Goal: Information Seeking & Learning: Understand process/instructions

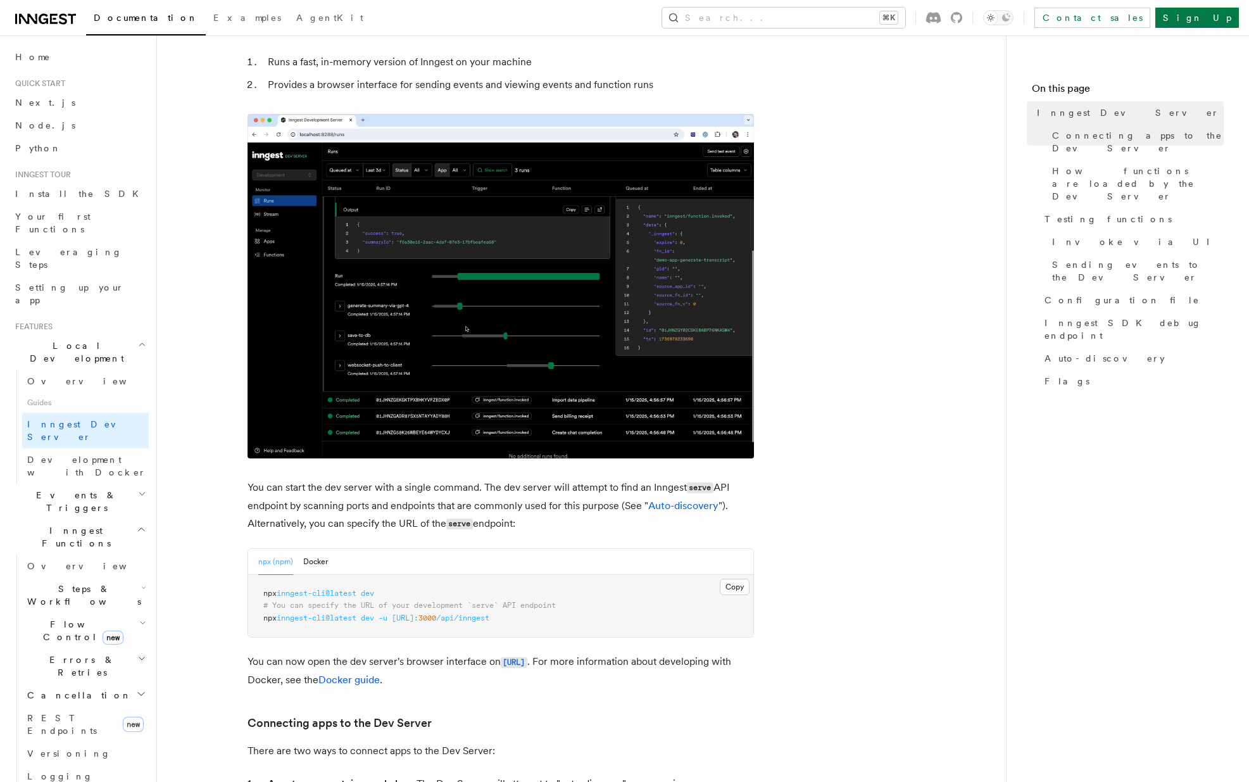
scroll to position [102, 0]
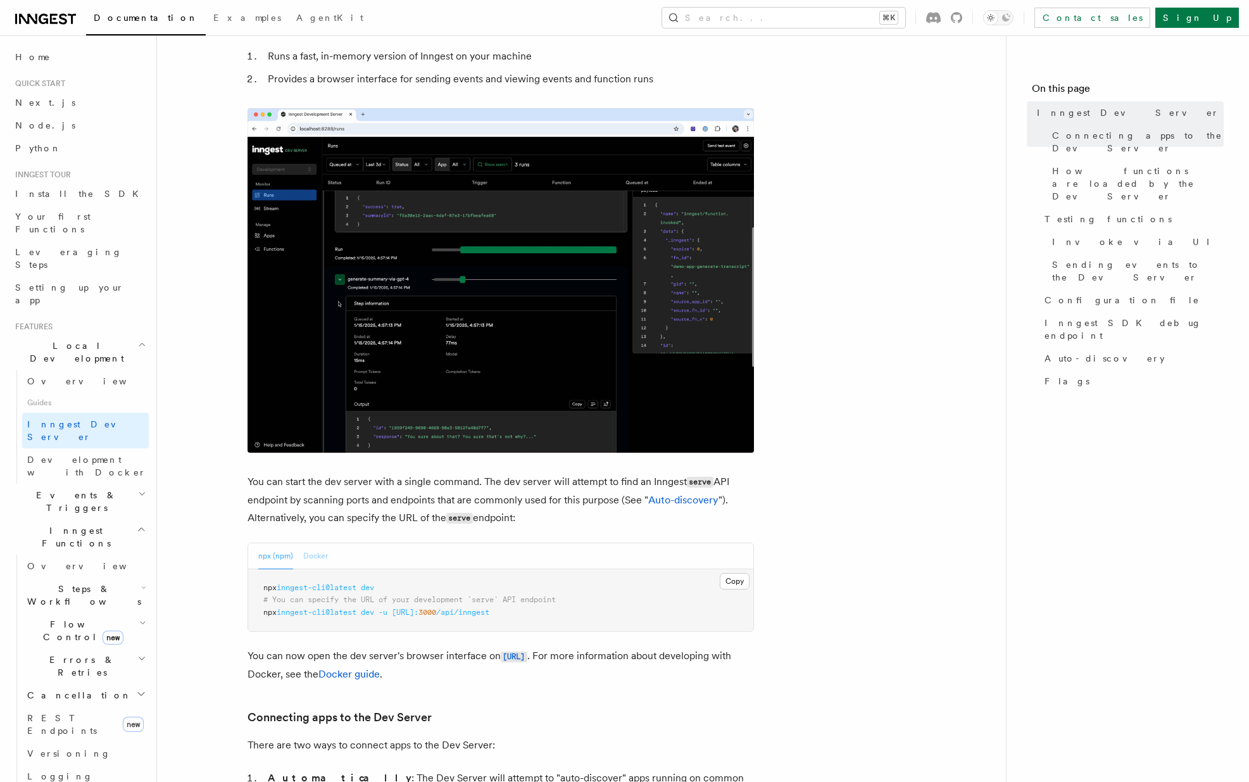
click at [315, 562] on button "Docker" at bounding box center [315, 556] width 25 height 26
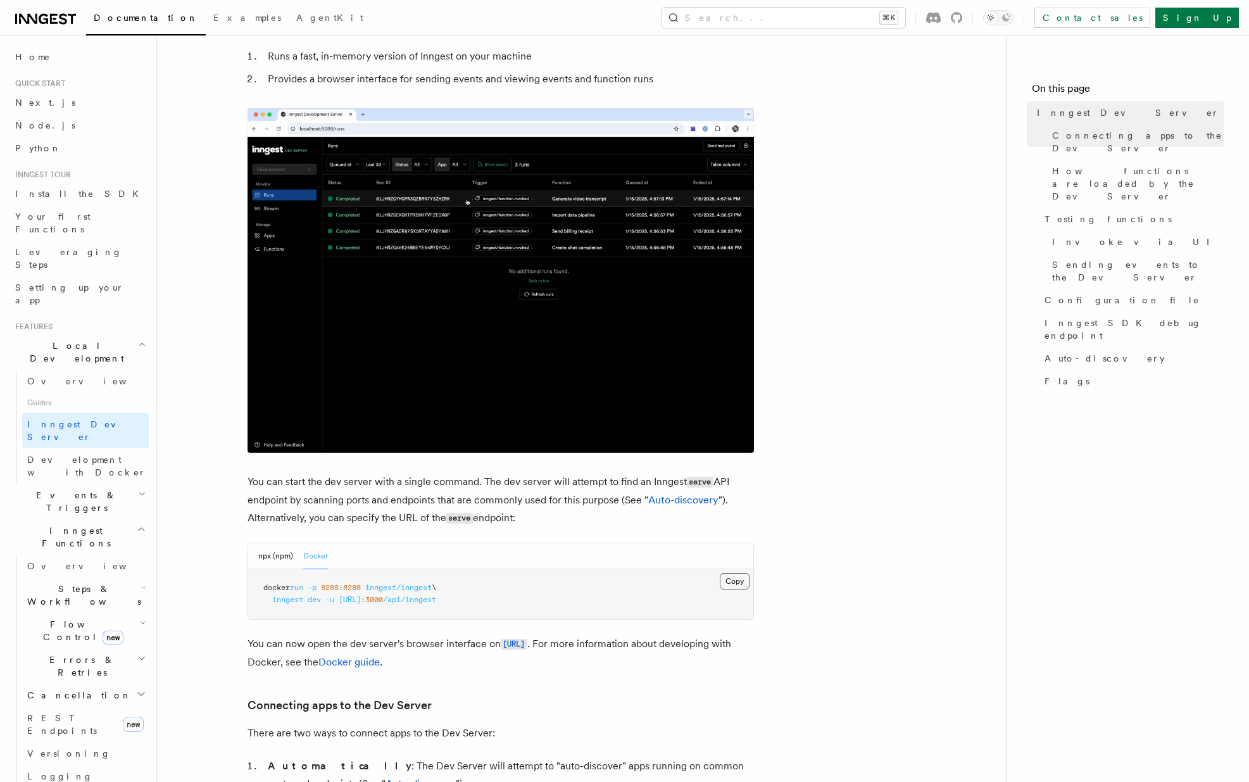
click at [729, 577] on button "Copy Copied" at bounding box center [735, 581] width 30 height 16
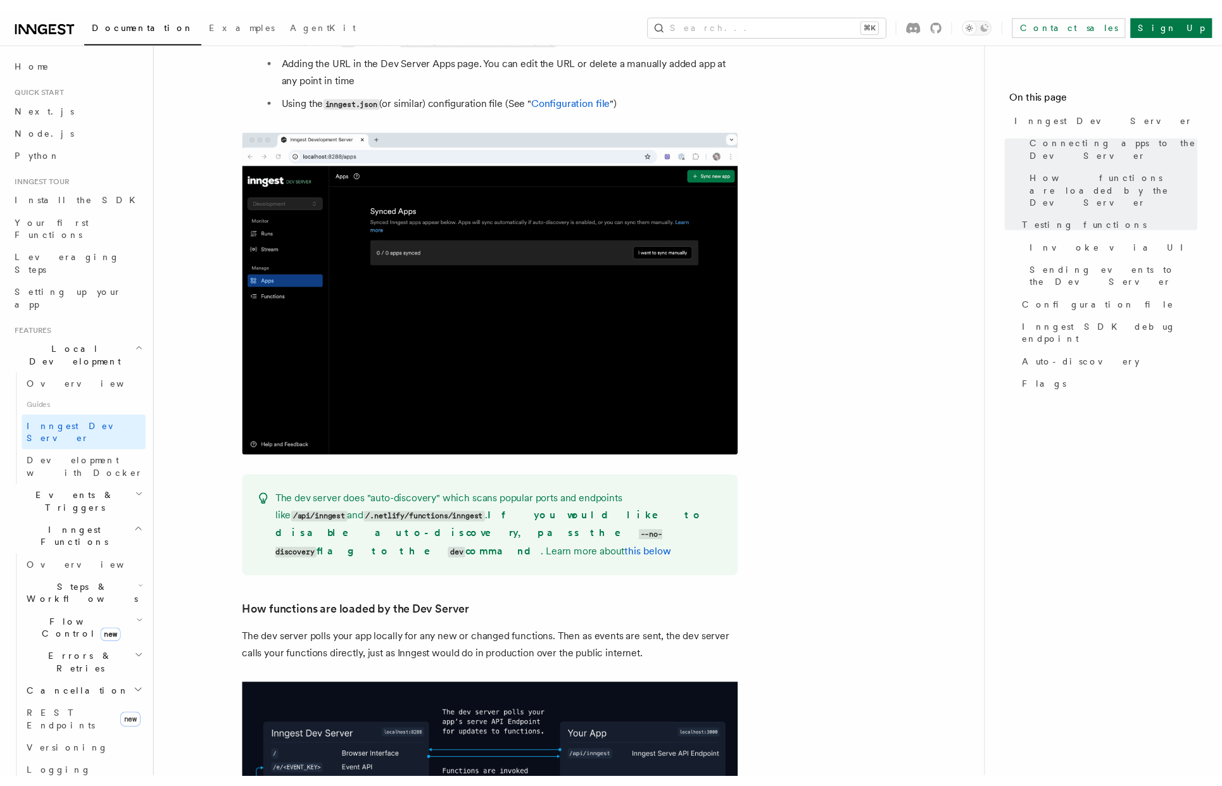
scroll to position [605, 0]
